Goal: Information Seeking & Learning: Check status

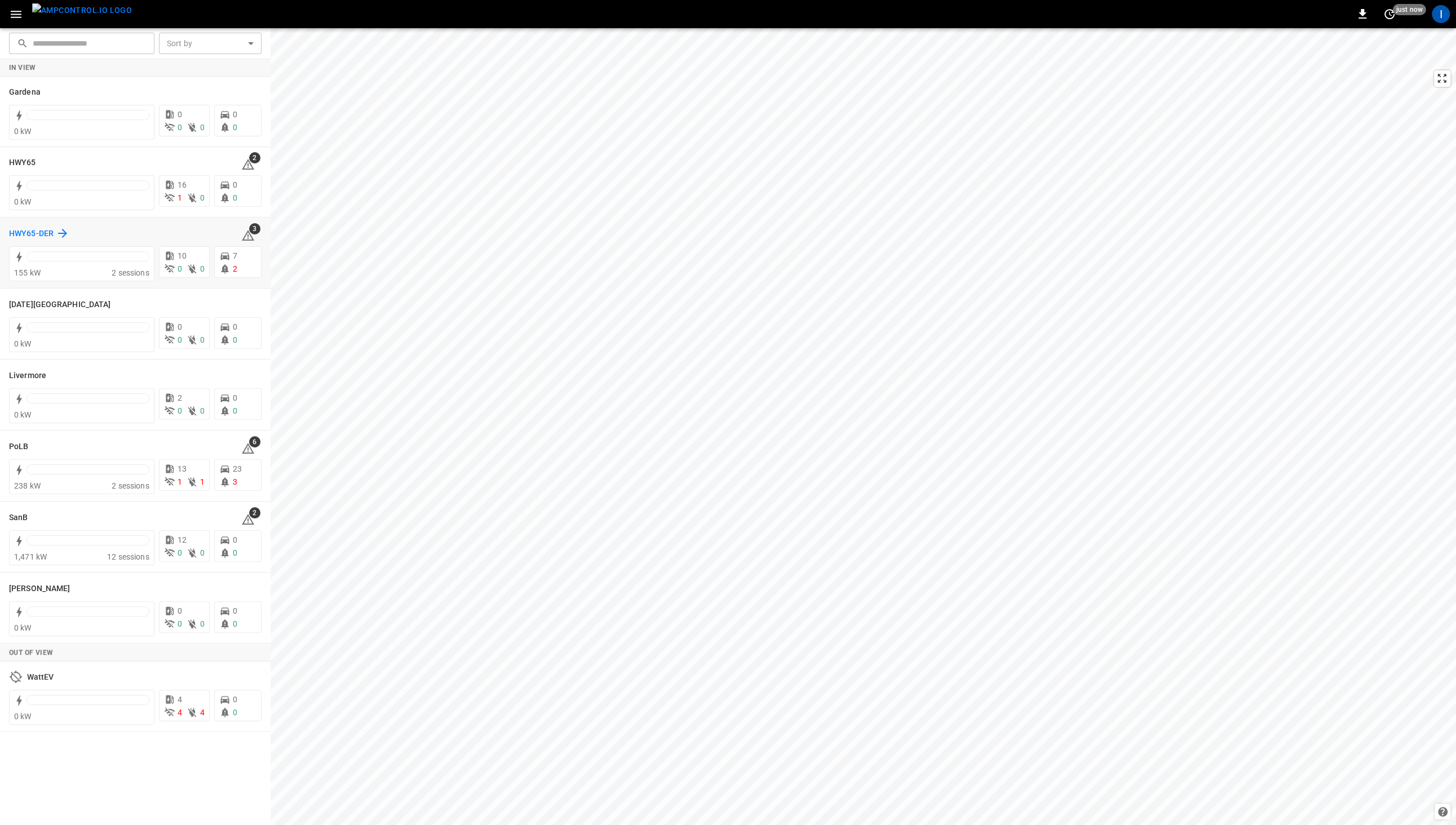
click at [58, 233] on icon at bounding box center [62, 233] width 9 height 9
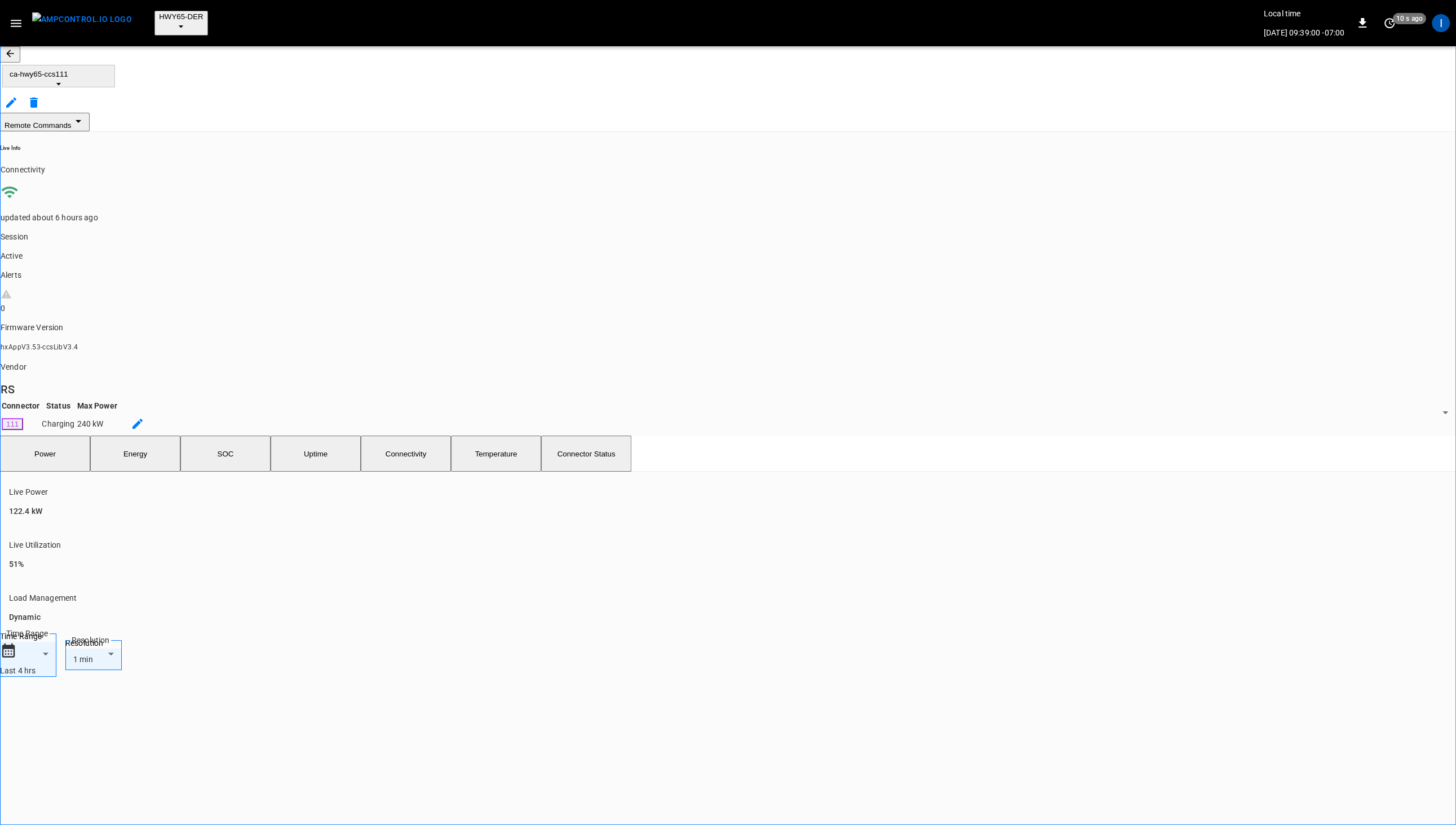
click at [241, 436] on button "SOC" at bounding box center [225, 453] width 90 height 36
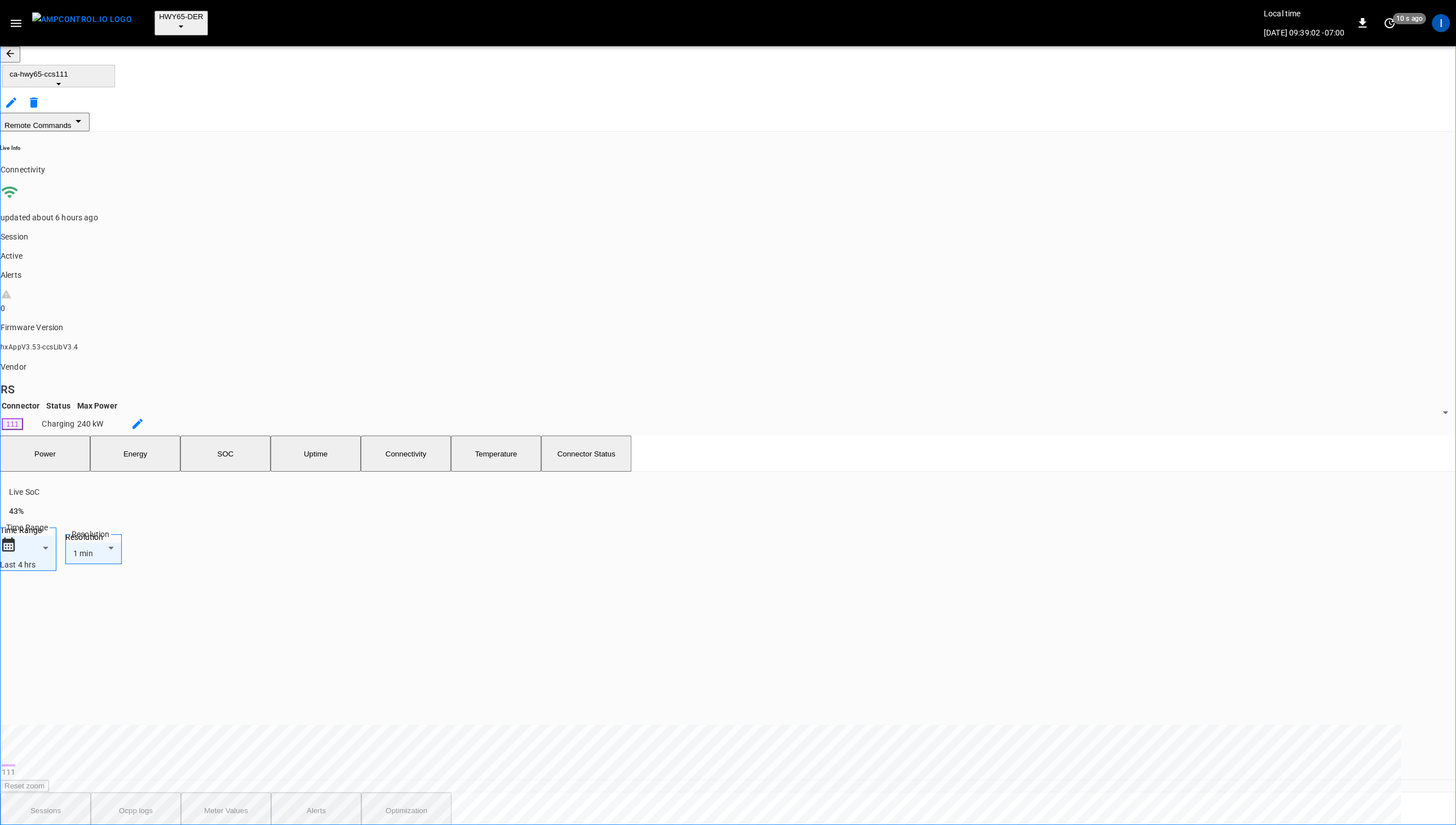
click at [1323, 263] on body "**********" at bounding box center [728, 589] width 1456 height 1179
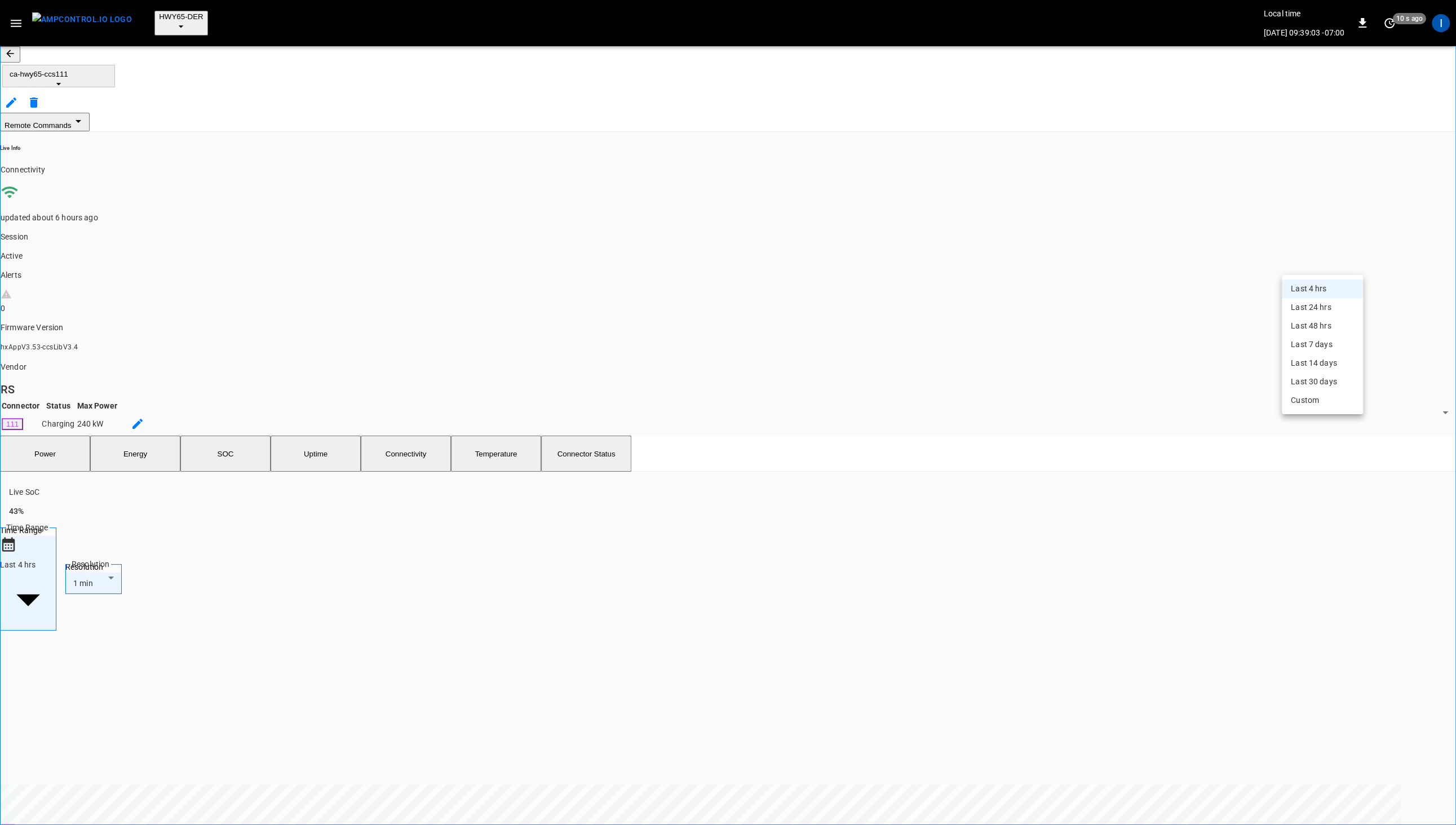
click at [1319, 308] on li "Last 24 hrs" at bounding box center [1322, 307] width 81 height 18
type input "**********"
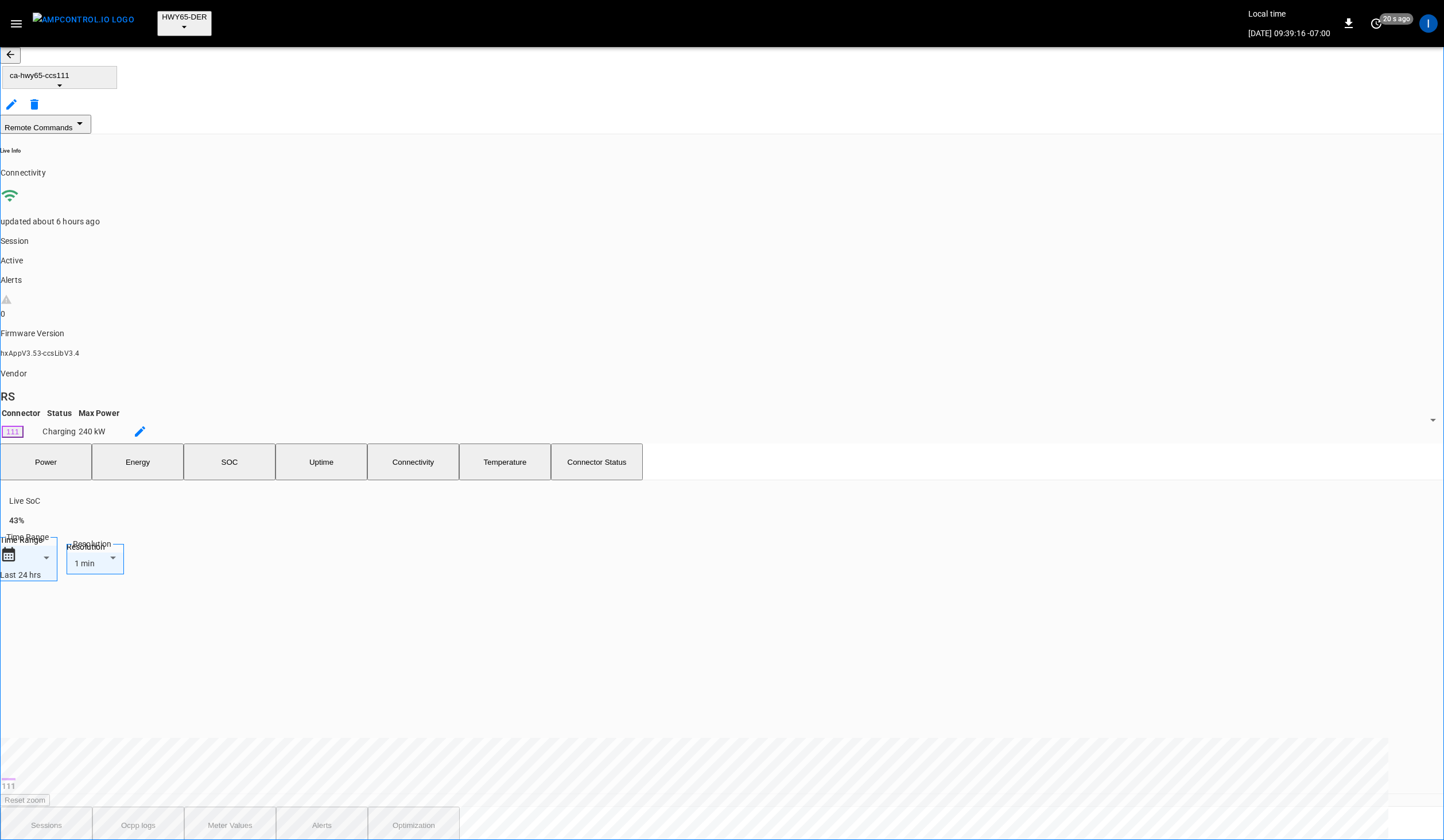
click at [65, 443] on button "Power" at bounding box center [46, 462] width 92 height 37
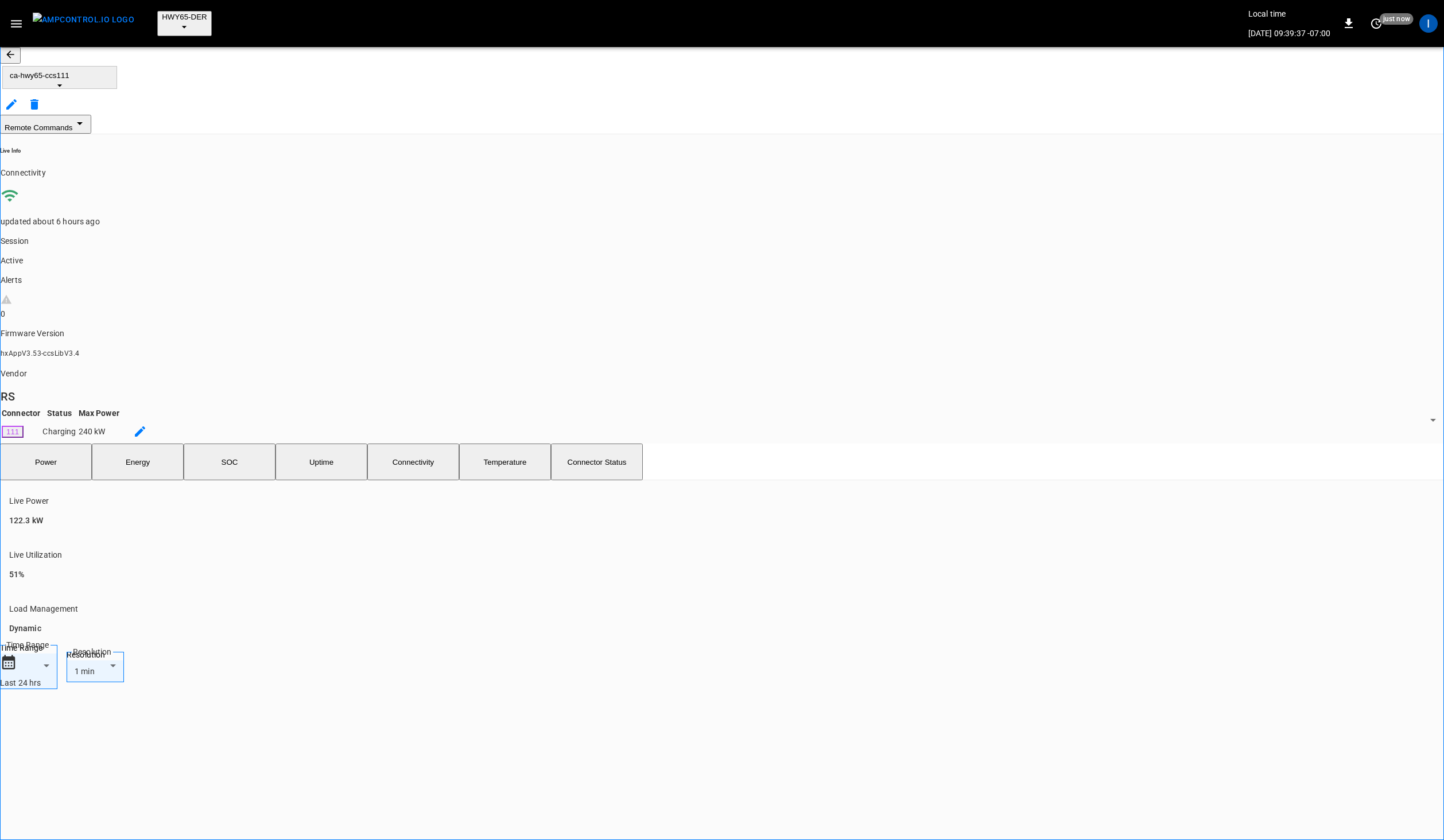
drag, startPoint x: 212, startPoint y: 311, endPoint x: 599, endPoint y: 490, distance: 426.4
click at [688, 517] on div "**********" at bounding box center [722, 721] width 1444 height 482
drag, startPoint x: 186, startPoint y: 406, endPoint x: 698, endPoint y: 434, distance: 512.8
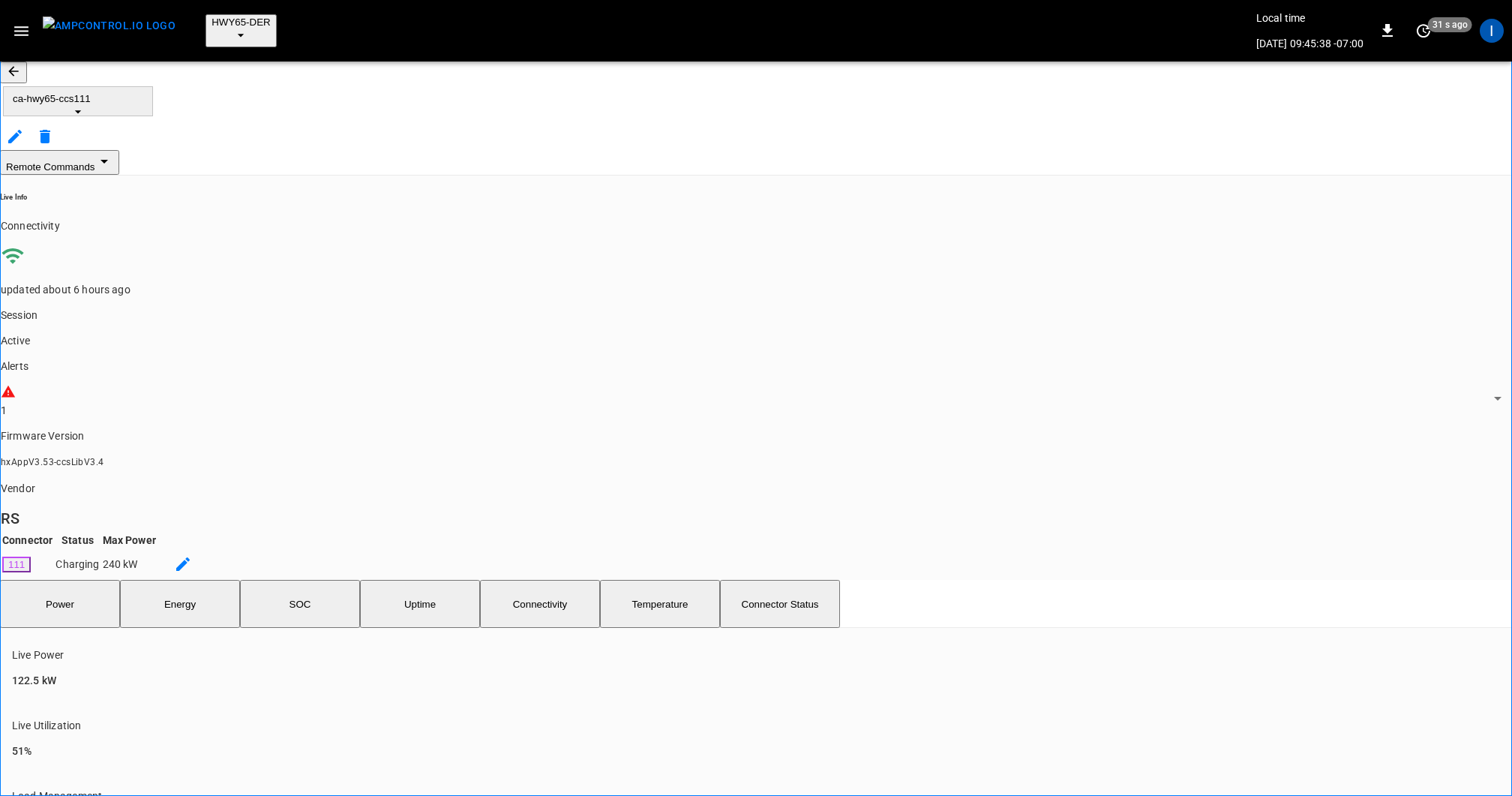
click at [228, 16] on span "HWY65-DER" at bounding box center [241, 22] width 59 height 11
click at [254, 495] on li "SanB 5792 ..." at bounding box center [293, 535] width 225 height 80
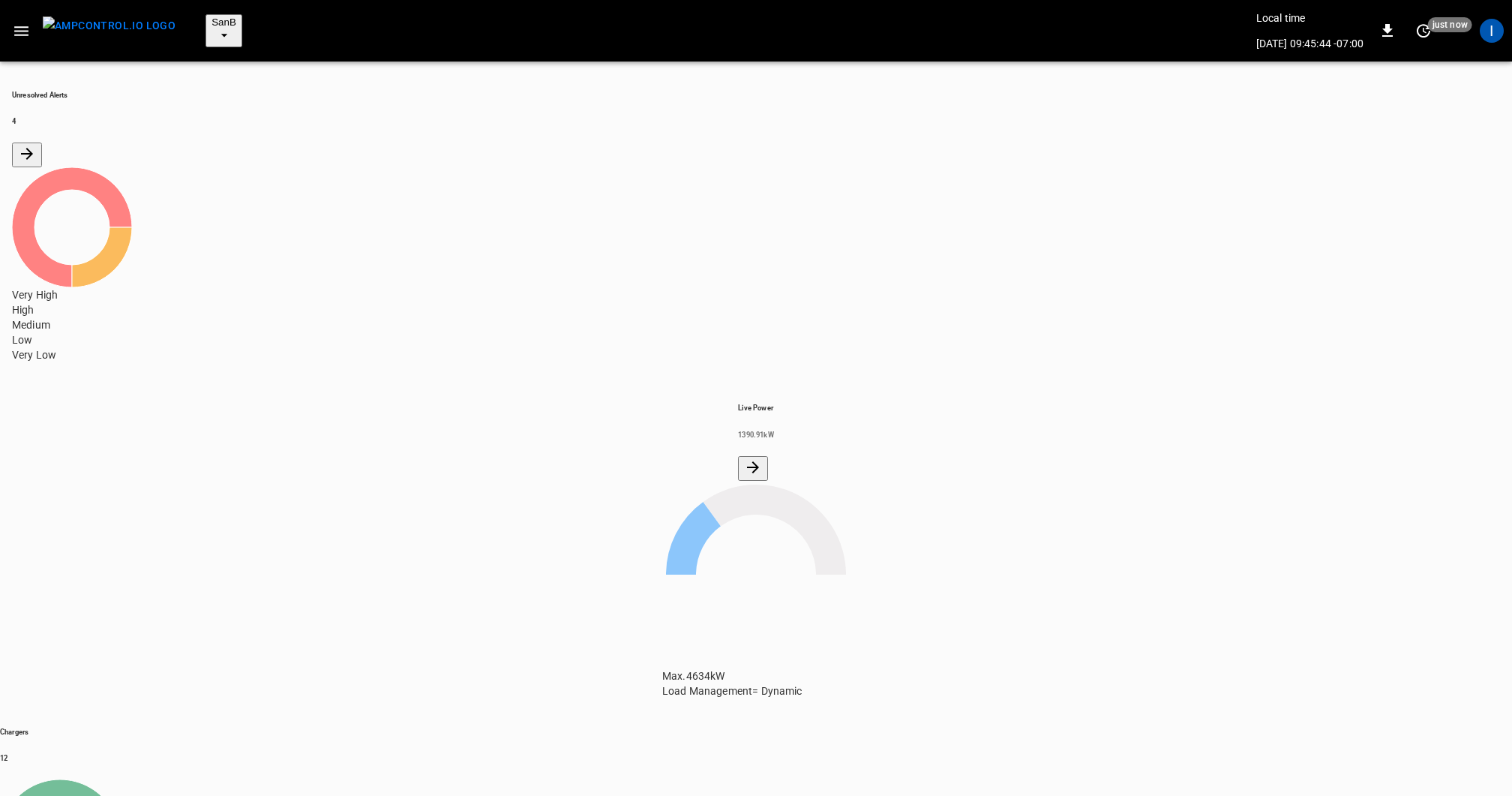
scroll to position [120, 0]
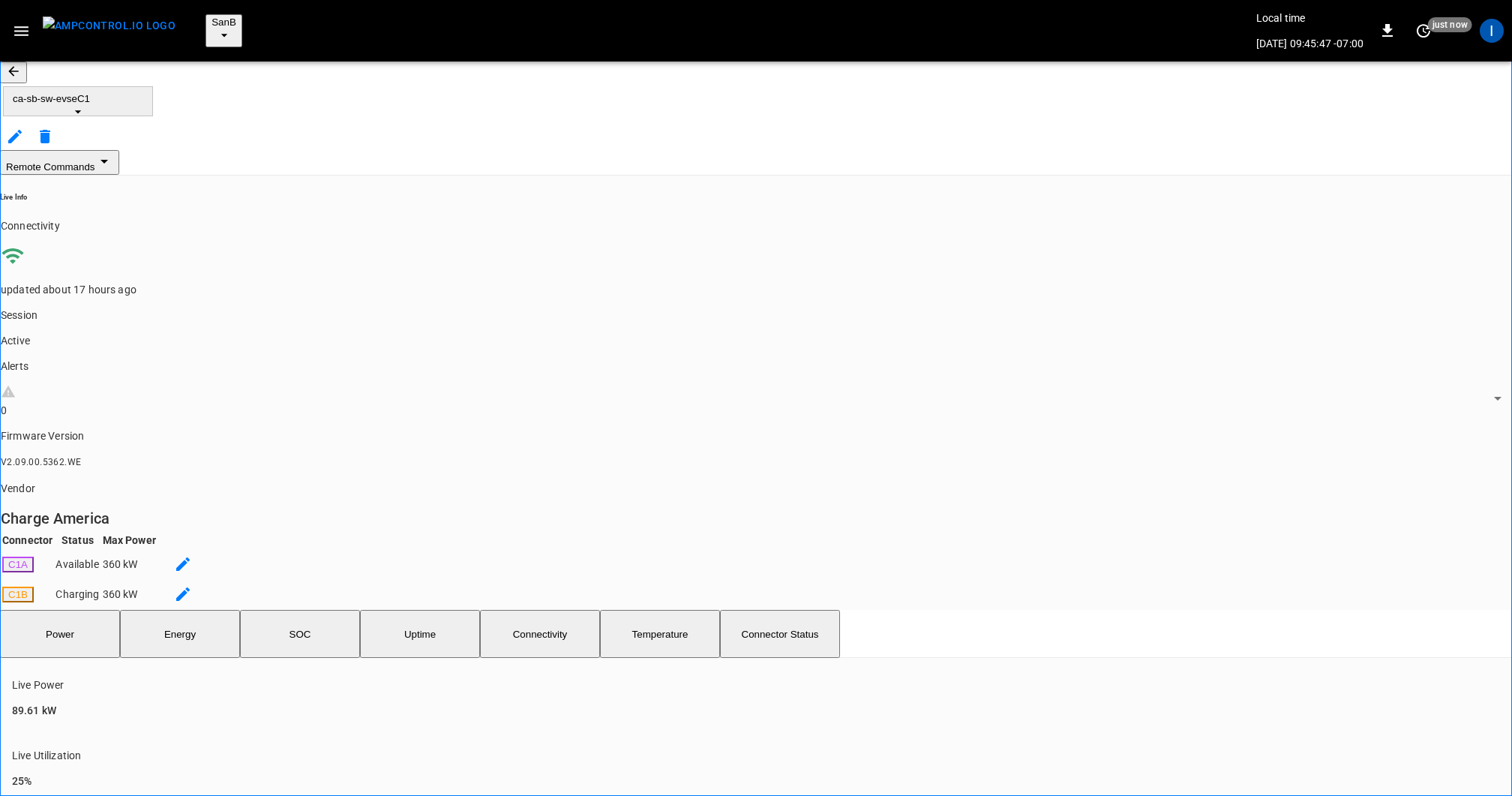
click at [1337, 410] on li "Last 24 hrs" at bounding box center [1334, 409] width 108 height 25
type input "**********"
click at [335, 610] on button "SOC" at bounding box center [300, 634] width 120 height 48
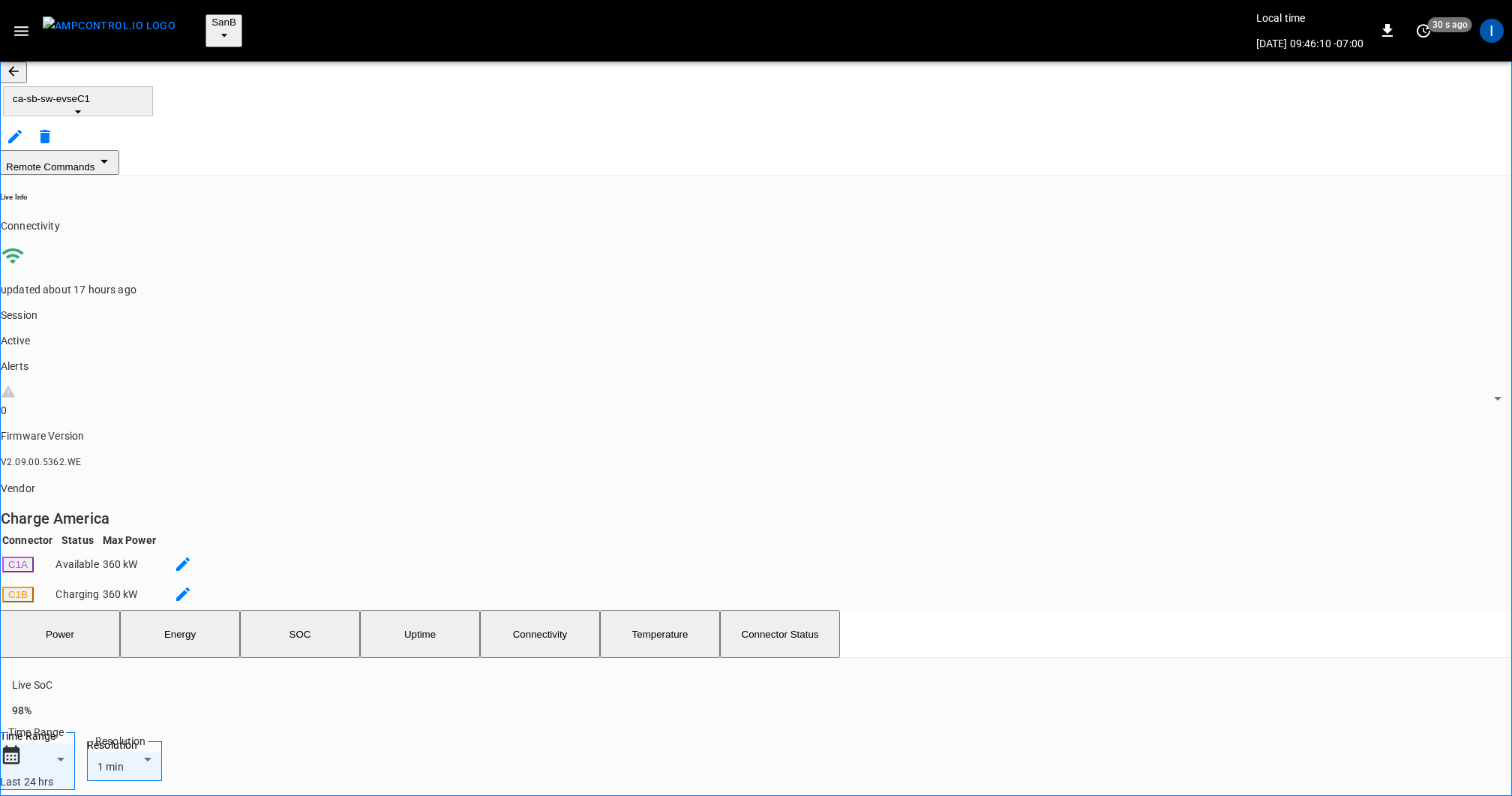
click at [143, 93] on span "ca-sb-sw-evseC1" at bounding box center [78, 99] width 130 height 11
click at [171, 211] on li "ca-sb-sw-evseC3 c70a ..." at bounding box center [178, 215] width 225 height 36
click at [143, 93] on span "ca-sb-sw-evseC3" at bounding box center [78, 99] width 130 height 11
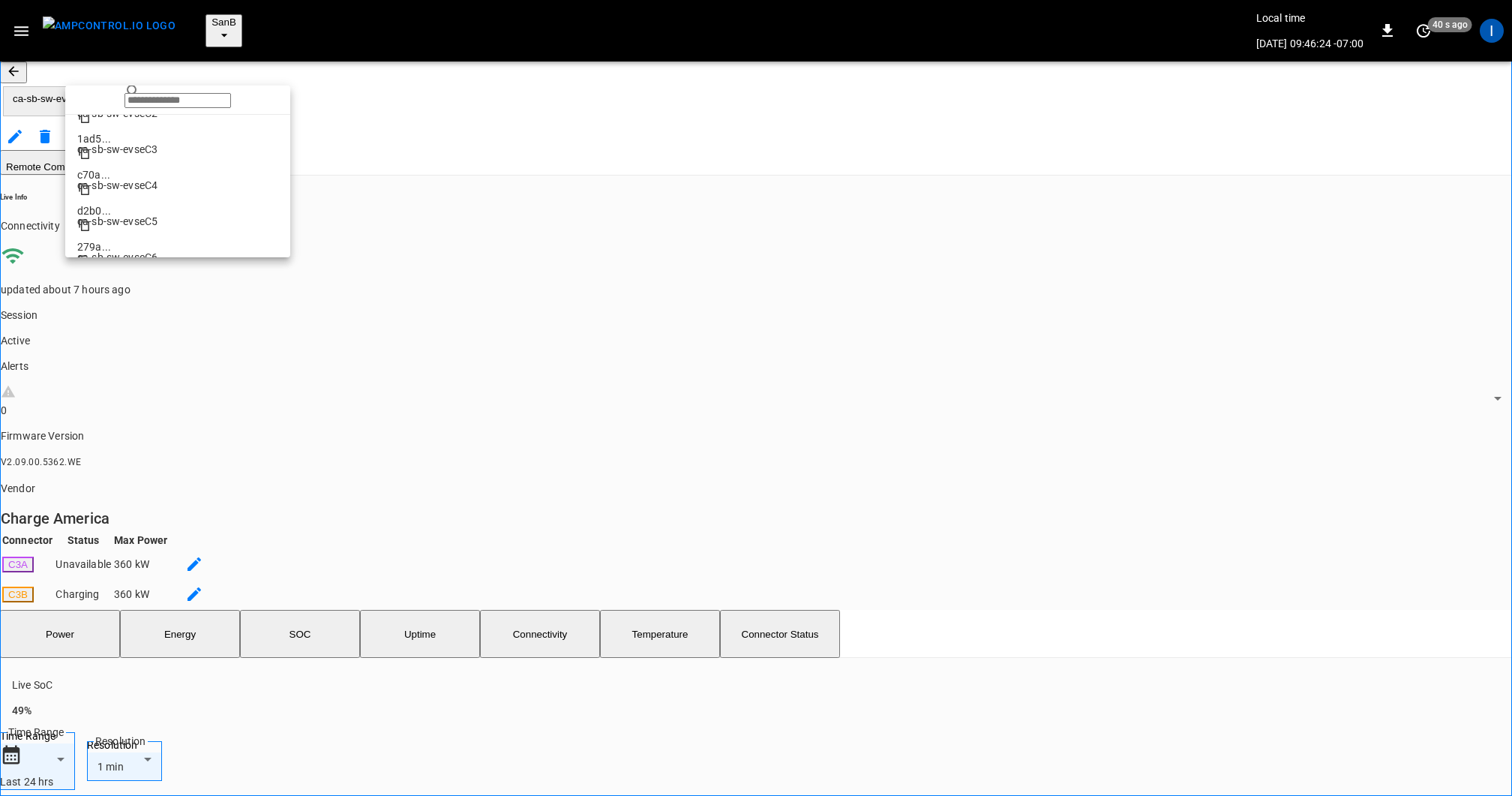
click at [167, 211] on li "ca-sb-sw-evseC5 279a ..." at bounding box center [178, 215] width 225 height 36
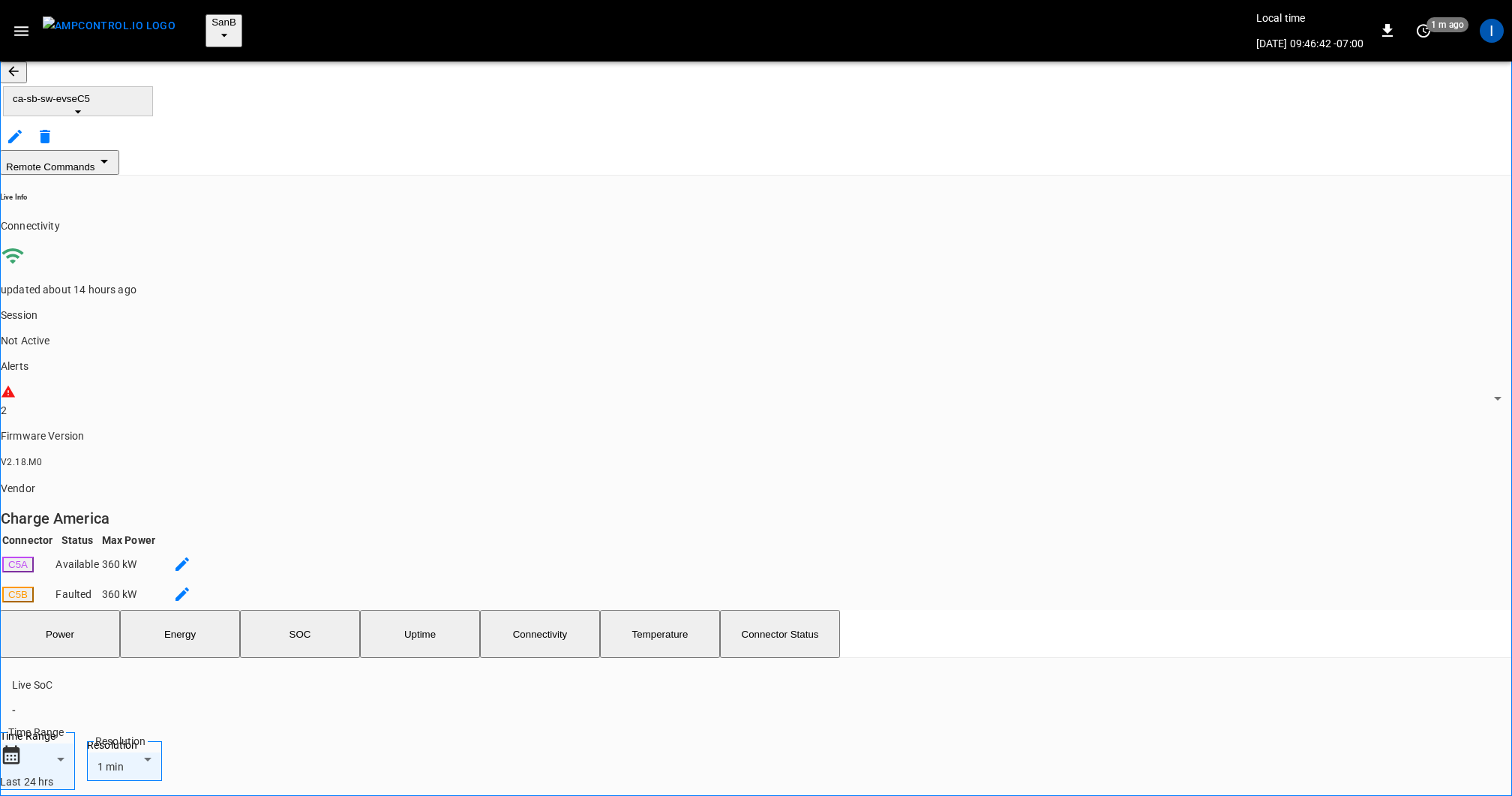
click at [143, 93] on span "ca-sb-sw-evseC5" at bounding box center [78, 99] width 130 height 11
click at [146, 170] on p "ca-sb-se-evseC7" at bounding box center [177, 167] width 201 height 15
click at [143, 93] on span "ca-sb-se-evseC7" at bounding box center [78, 99] width 130 height 11
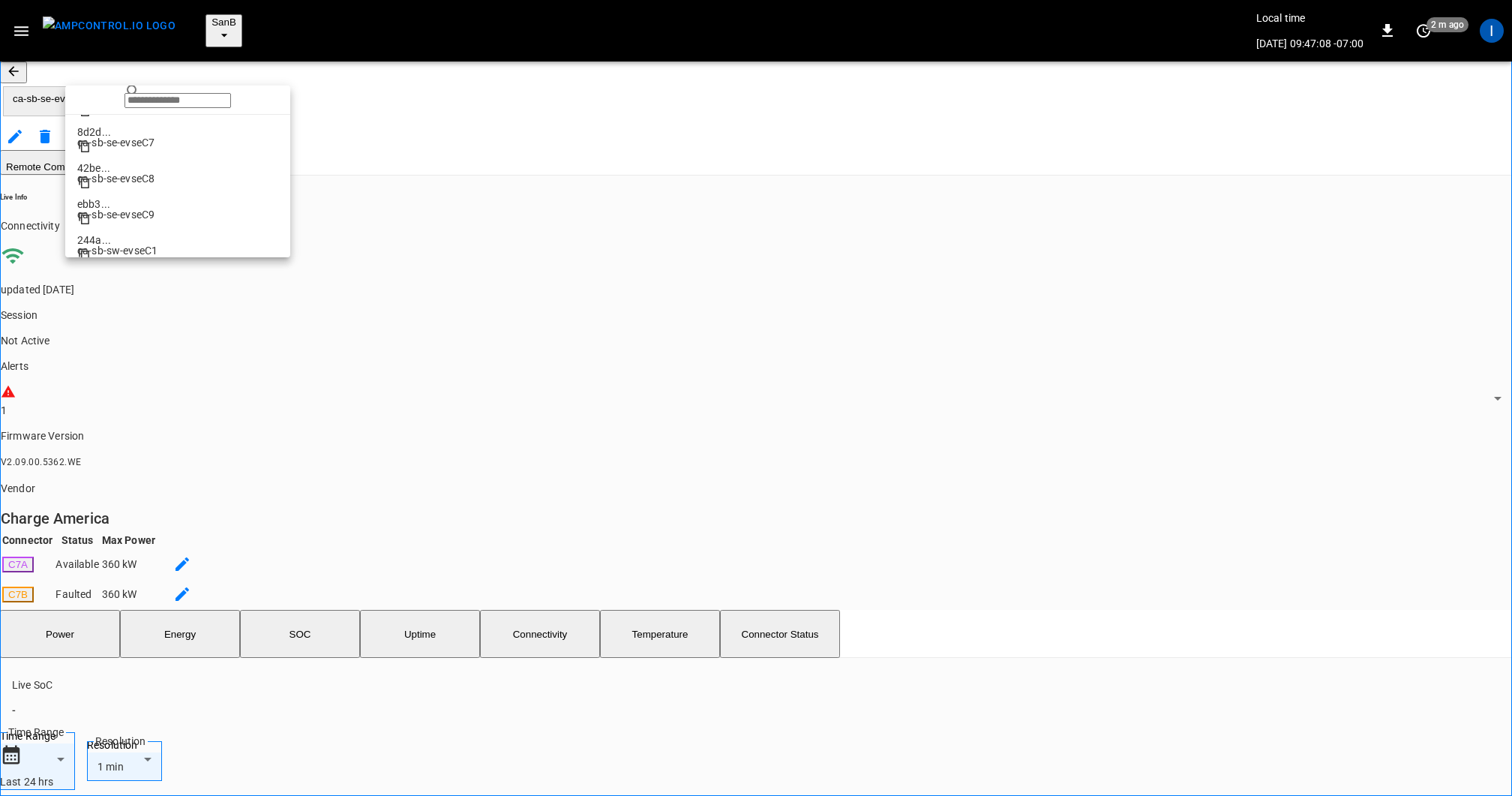
click at [156, 186] on li "ca-sb-se-evseC8 ebb3 ..." at bounding box center [178, 173] width 225 height 36
click at [143, 93] on span "ca-sb-se-evseC8" at bounding box center [78, 99] width 130 height 11
click at [161, 142] on li "ca-sb-se-evseC10 ff7b ..." at bounding box center [178, 124] width 225 height 36
click at [143, 93] on span "ca-sb-se-evseC10" at bounding box center [78, 99] width 130 height 11
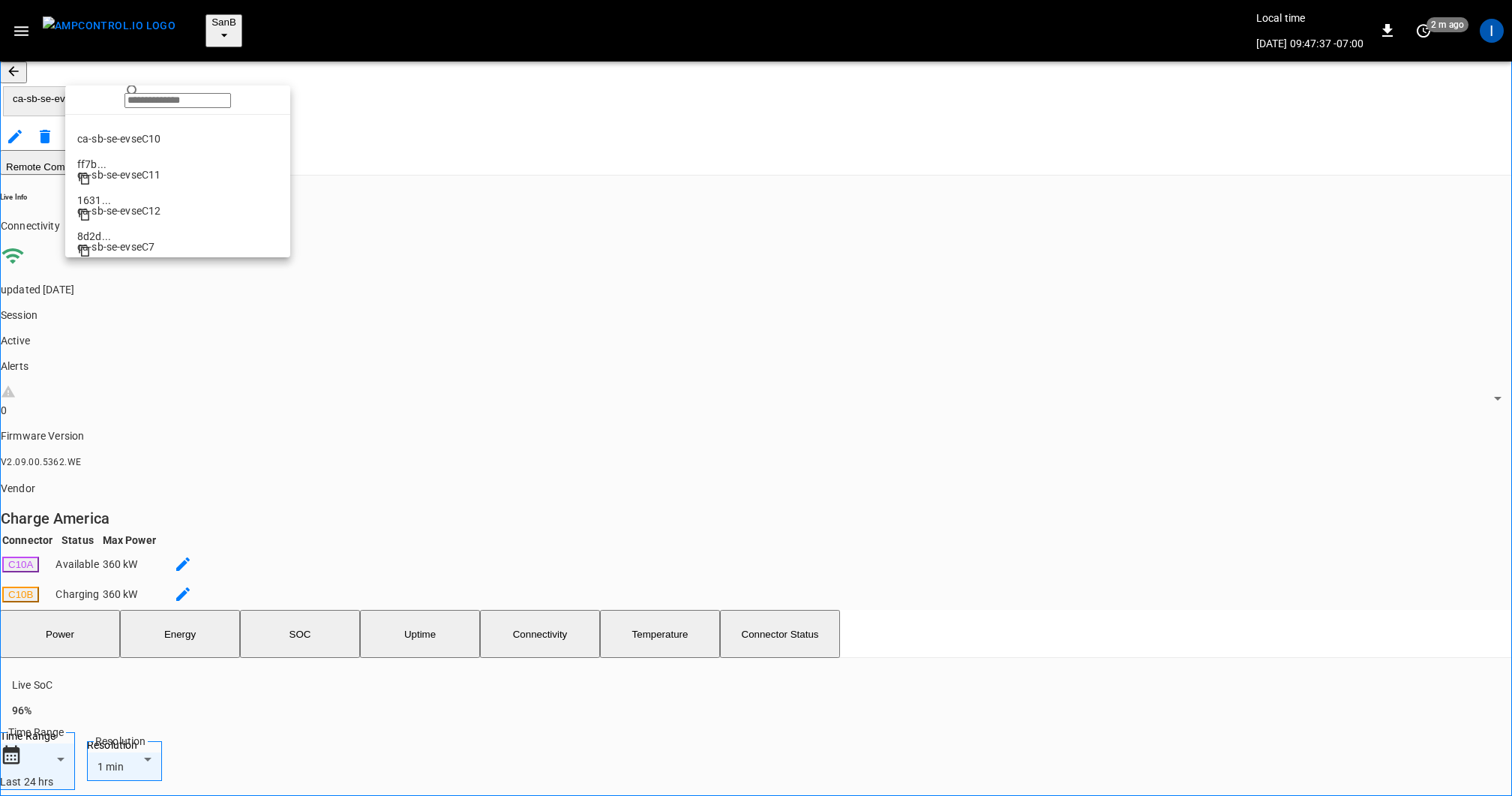
click at [170, 179] on li "ca-sb-se-evseC11 1631 ..." at bounding box center [178, 169] width 225 height 36
click at [134, 93] on span "ca-sb-se-evseC11" at bounding box center [78, 99] width 130 height 11
drag, startPoint x: 163, startPoint y: 231, endPoint x: 368, endPoint y: 244, distance: 205.4
click at [163, 231] on li "ca-sb-sw-evseC1 6252 ..." at bounding box center [178, 226] width 225 height 36
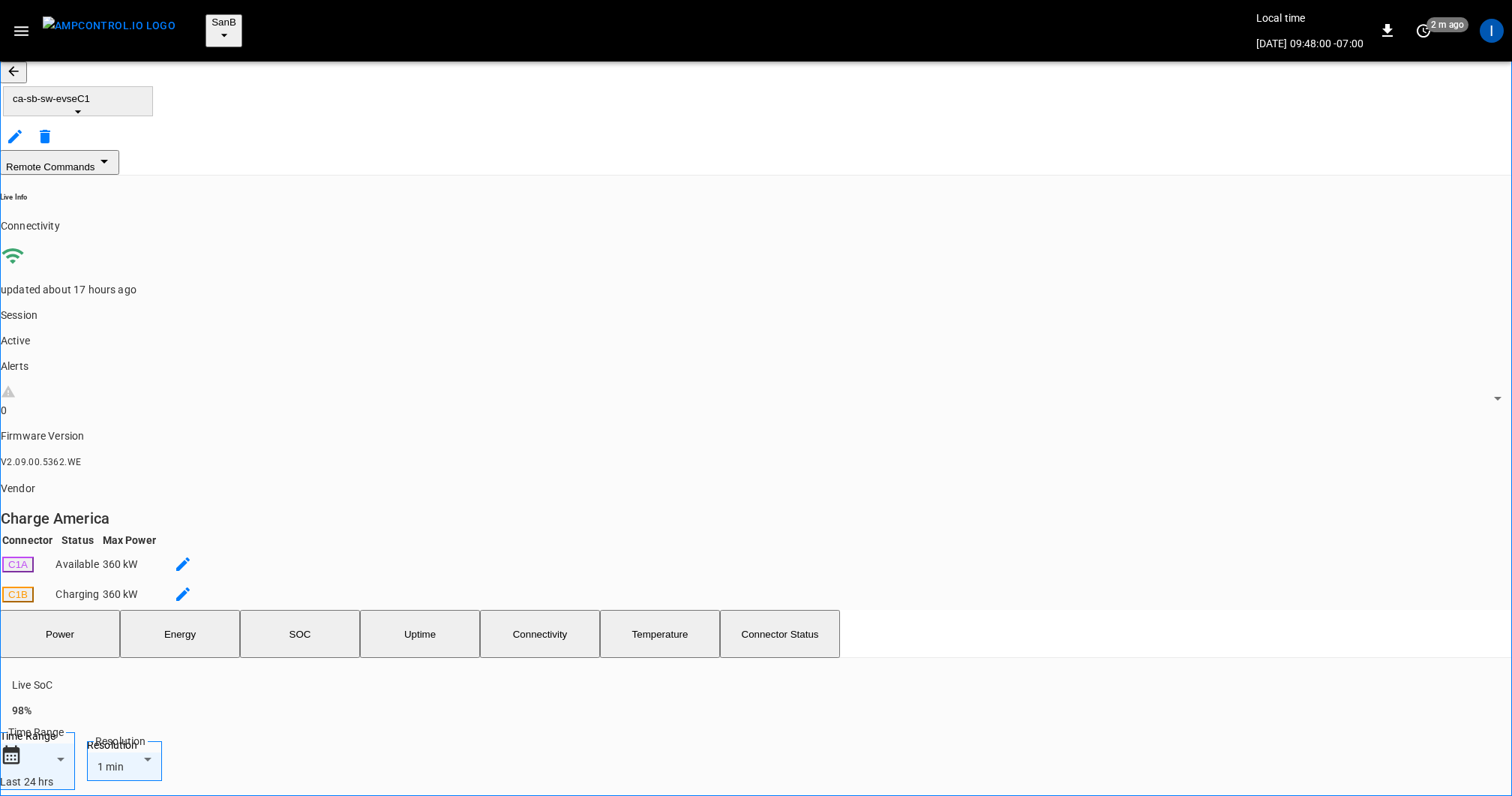
drag, startPoint x: 705, startPoint y: 513, endPoint x: 1439, endPoint y: 545, distance: 734.7
drag, startPoint x: 726, startPoint y: 538, endPoint x: 1433, endPoint y: 575, distance: 708.0
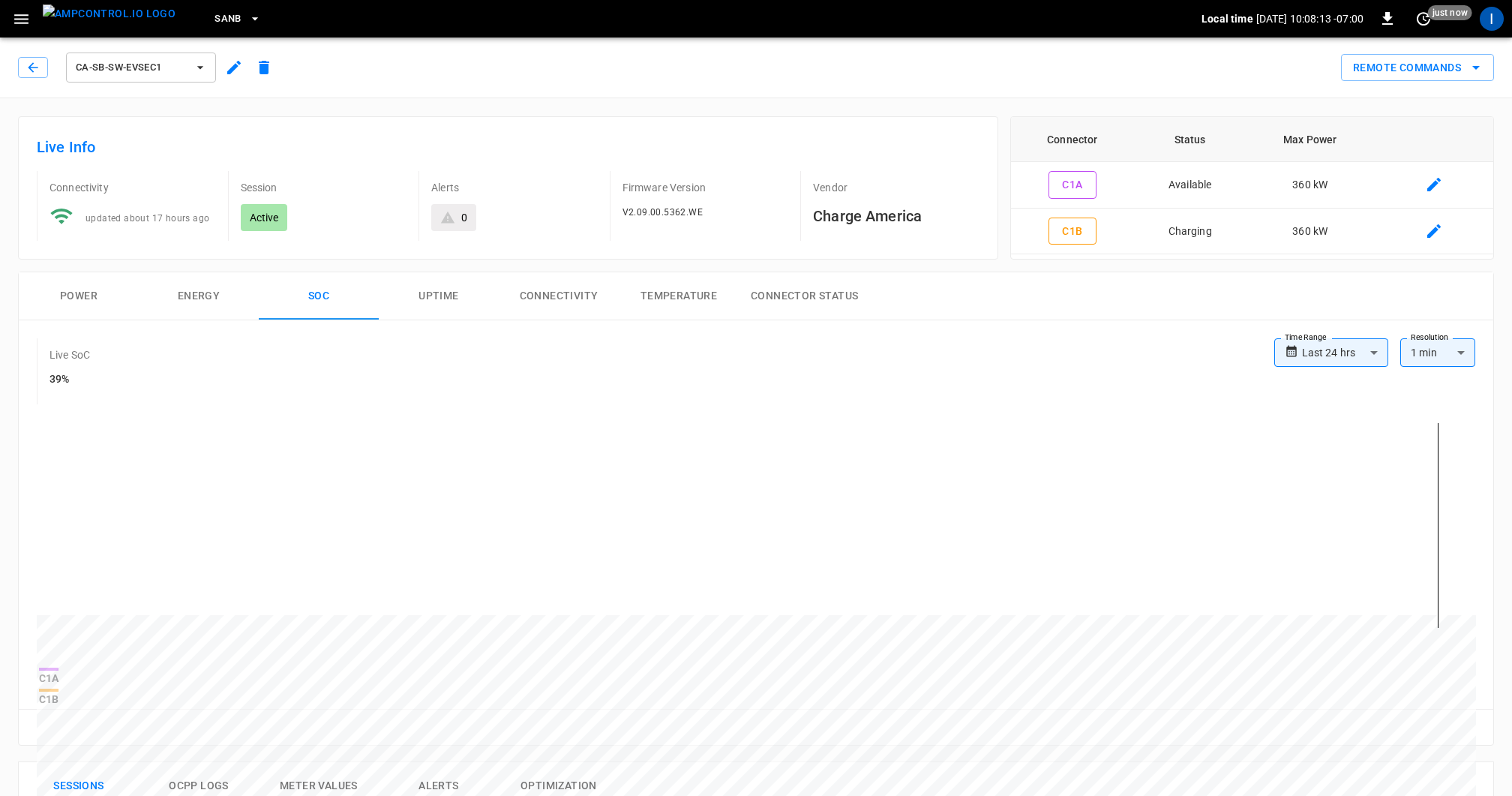
scroll to position [3, 0]
